Goal: Check status

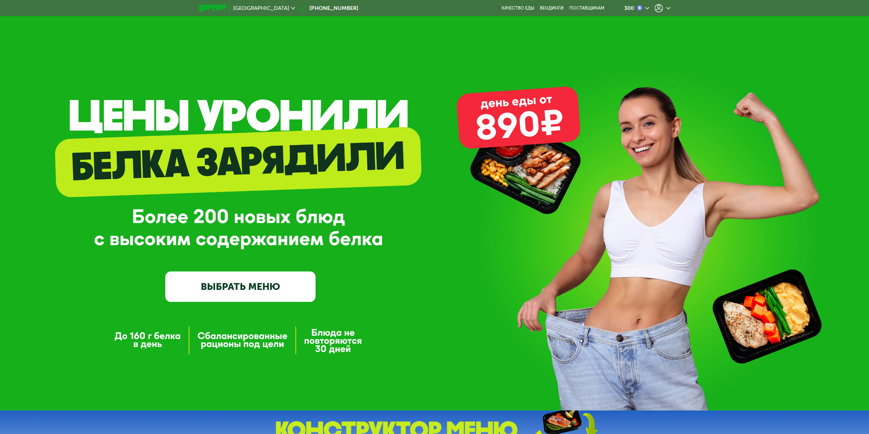
click at [660, 5] on icon at bounding box center [659, 8] width 8 height 8
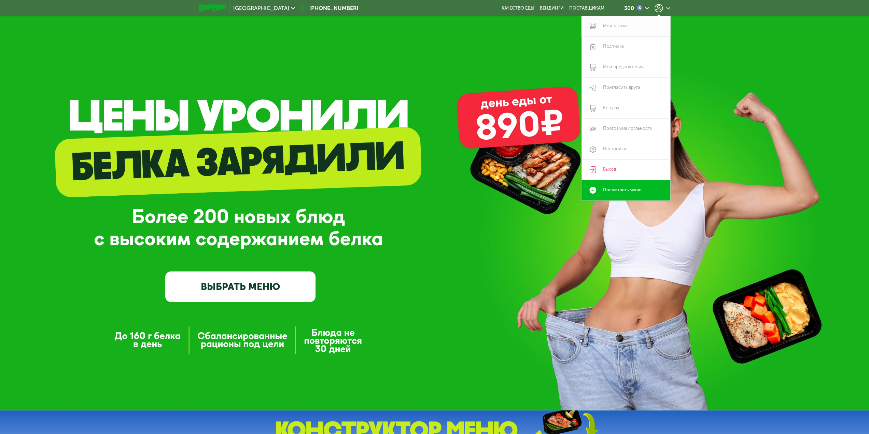
click at [618, 27] on link "Мои заказы" at bounding box center [626, 26] width 89 height 20
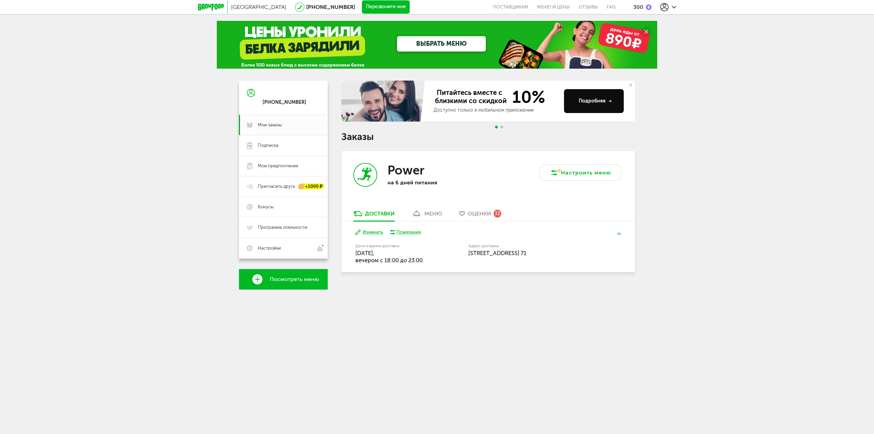
click at [429, 216] on div "меню" at bounding box center [434, 213] width 18 height 6
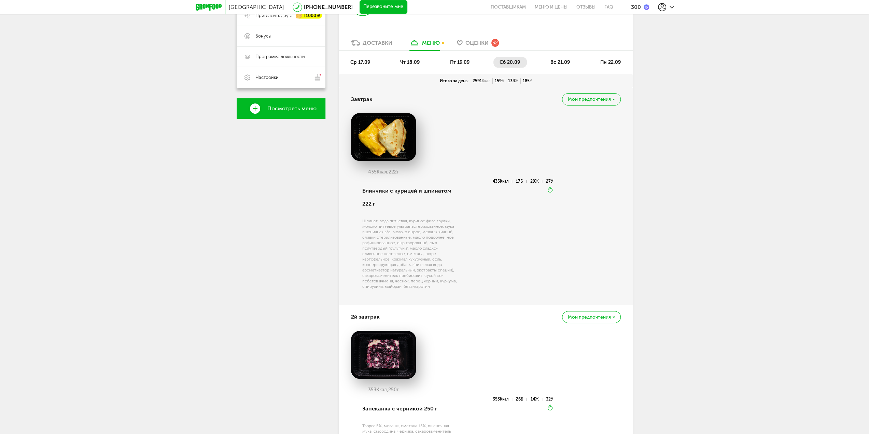
scroll to position [168, 0]
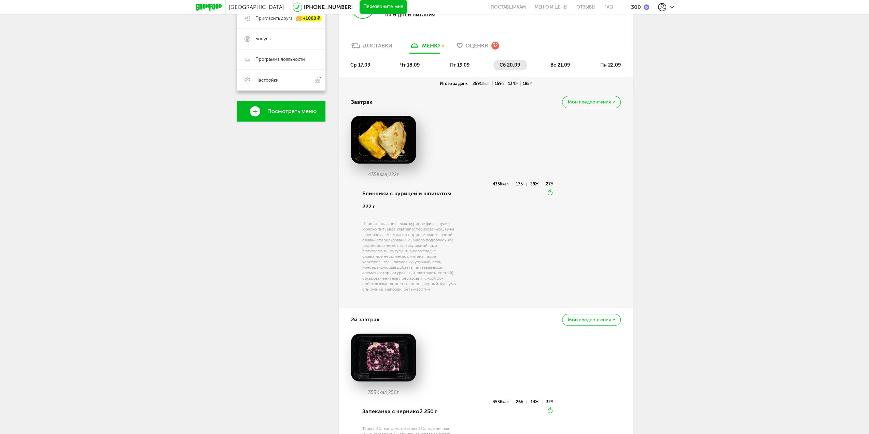
click at [458, 62] on span "пт 19.09" at bounding box center [459, 65] width 19 height 6
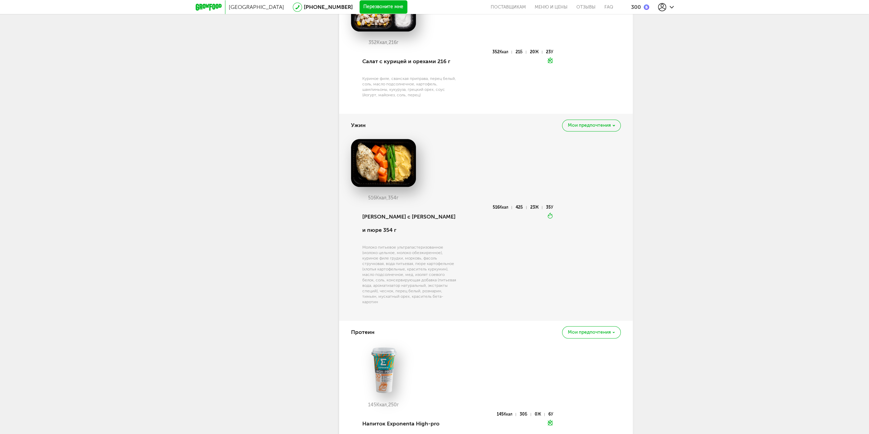
scroll to position [817, 0]
